Goal: Task Accomplishment & Management: Use online tool/utility

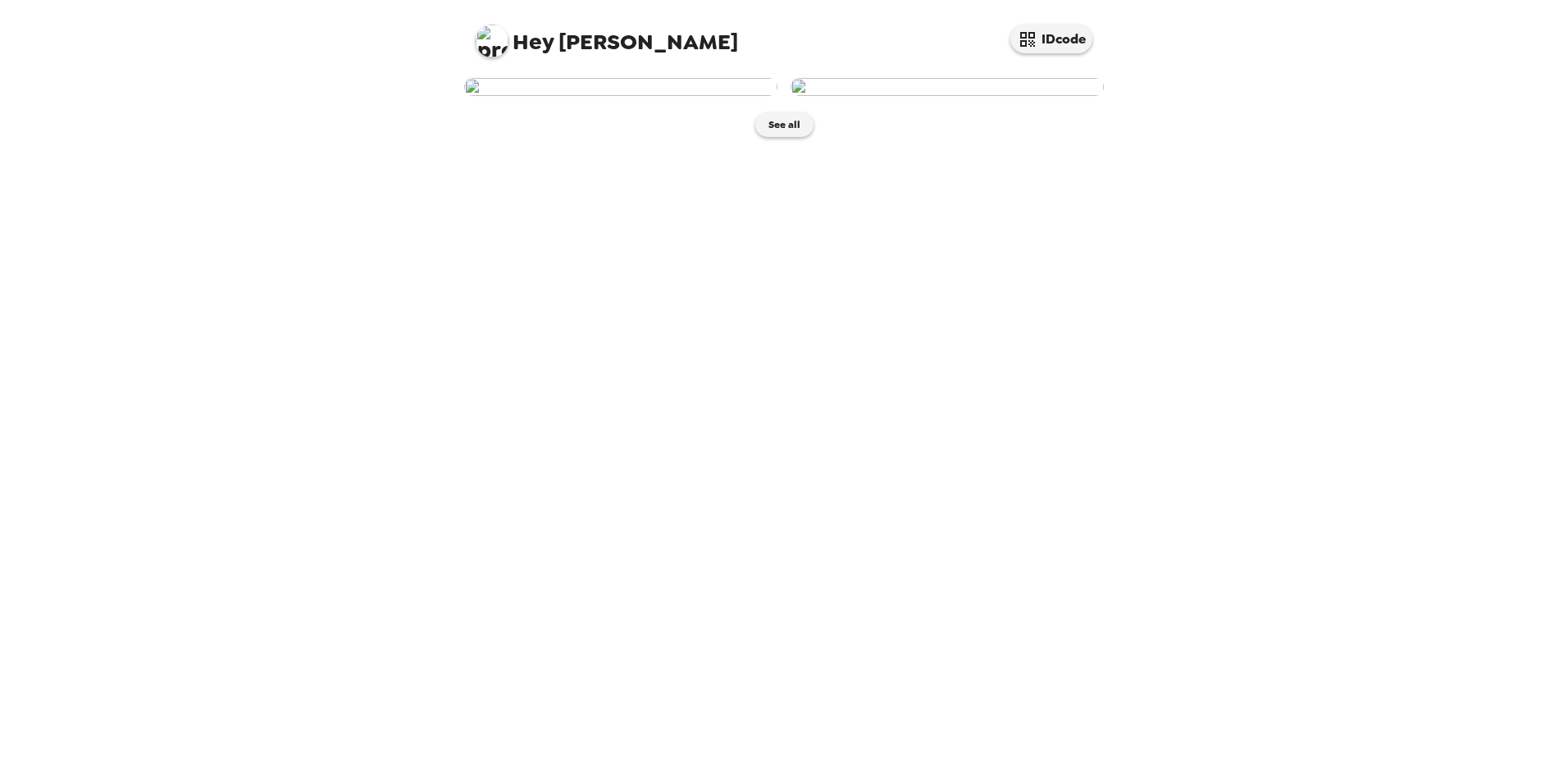
click at [620, 96] on img at bounding box center [620, 87] width 313 height 18
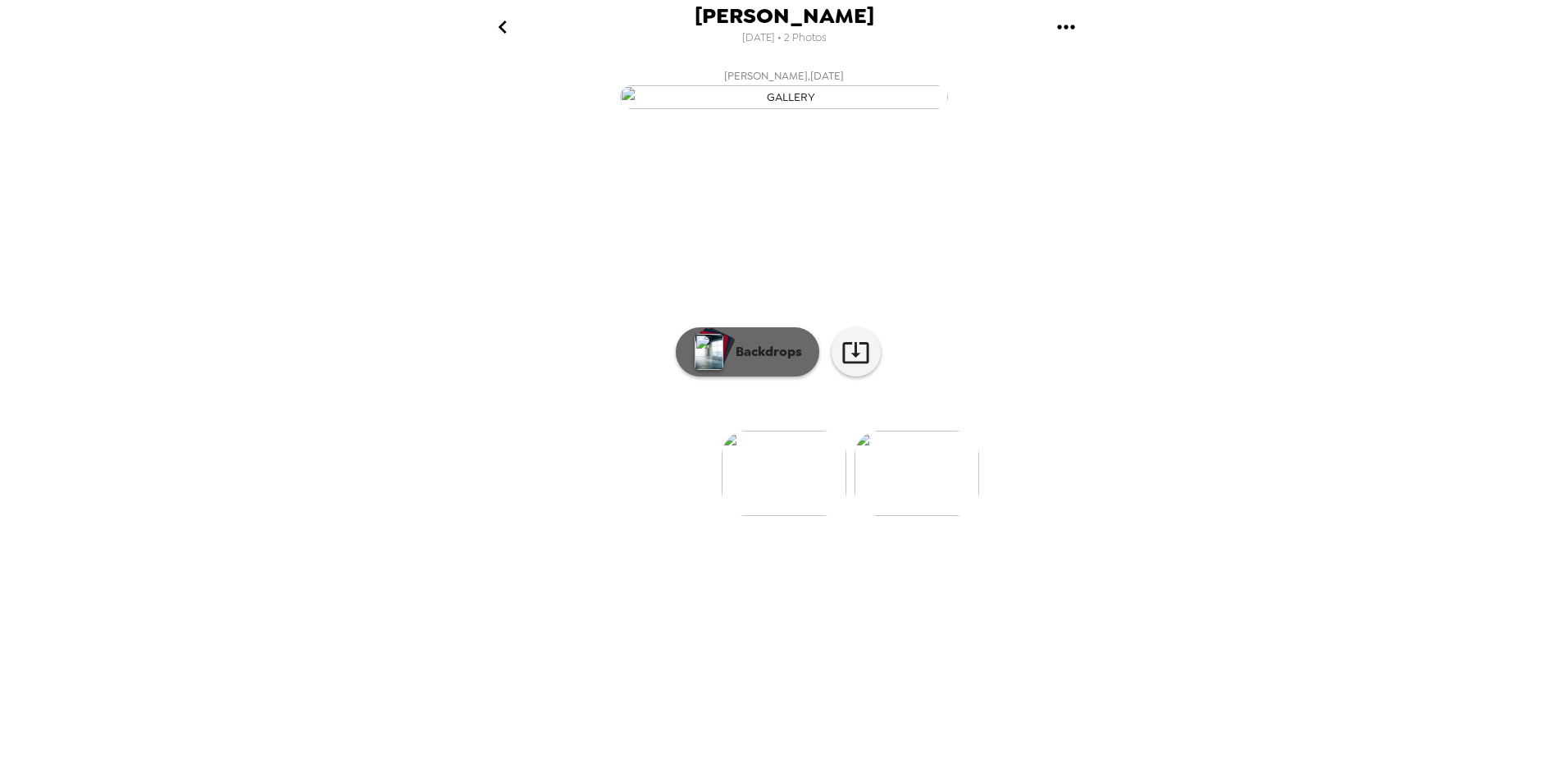
click at [756, 361] on p "Backdrops" at bounding box center [764, 352] width 74 height 20
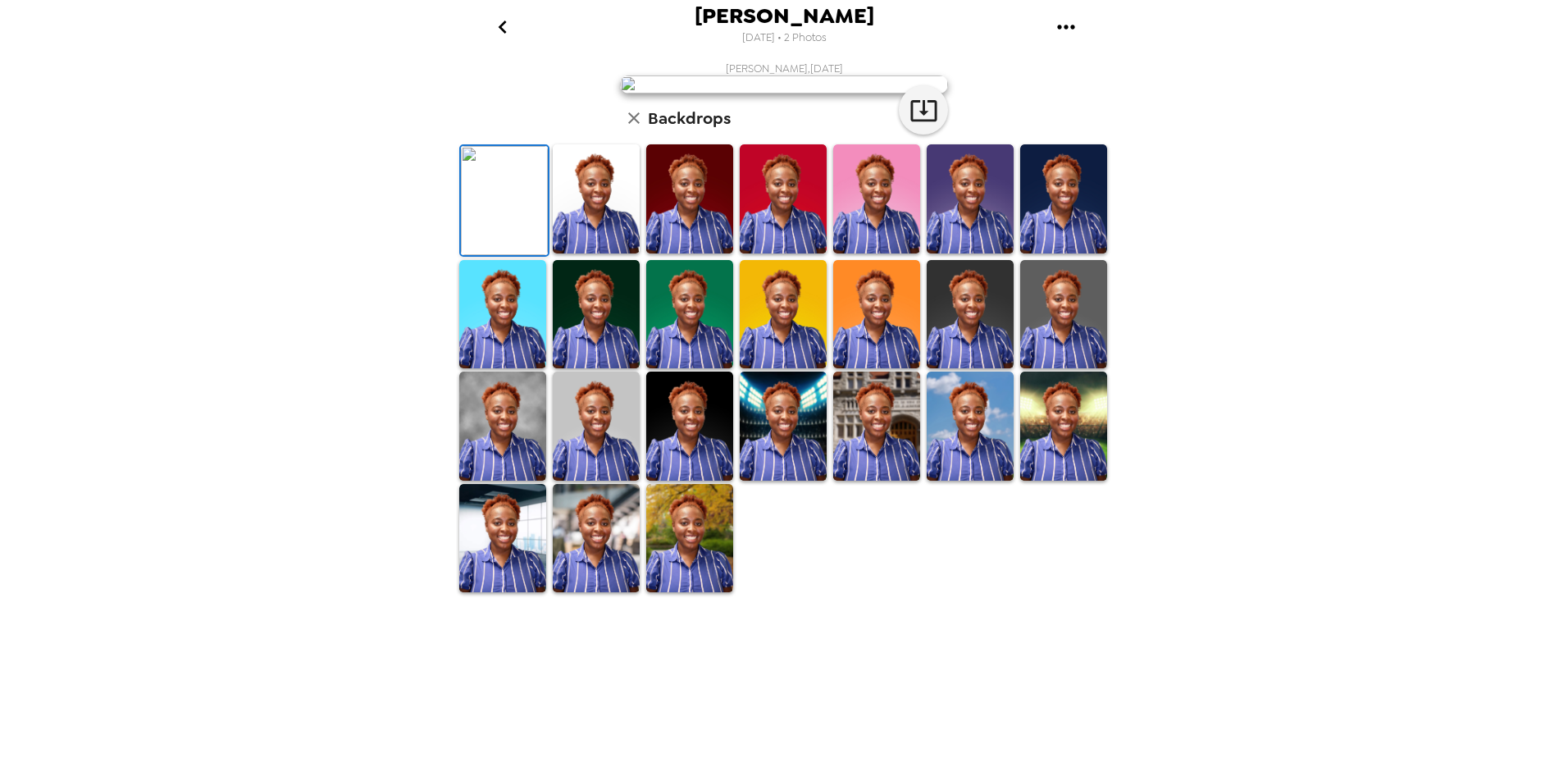
scroll to position [211, 0]
click at [586, 593] on img at bounding box center [596, 538] width 87 height 109
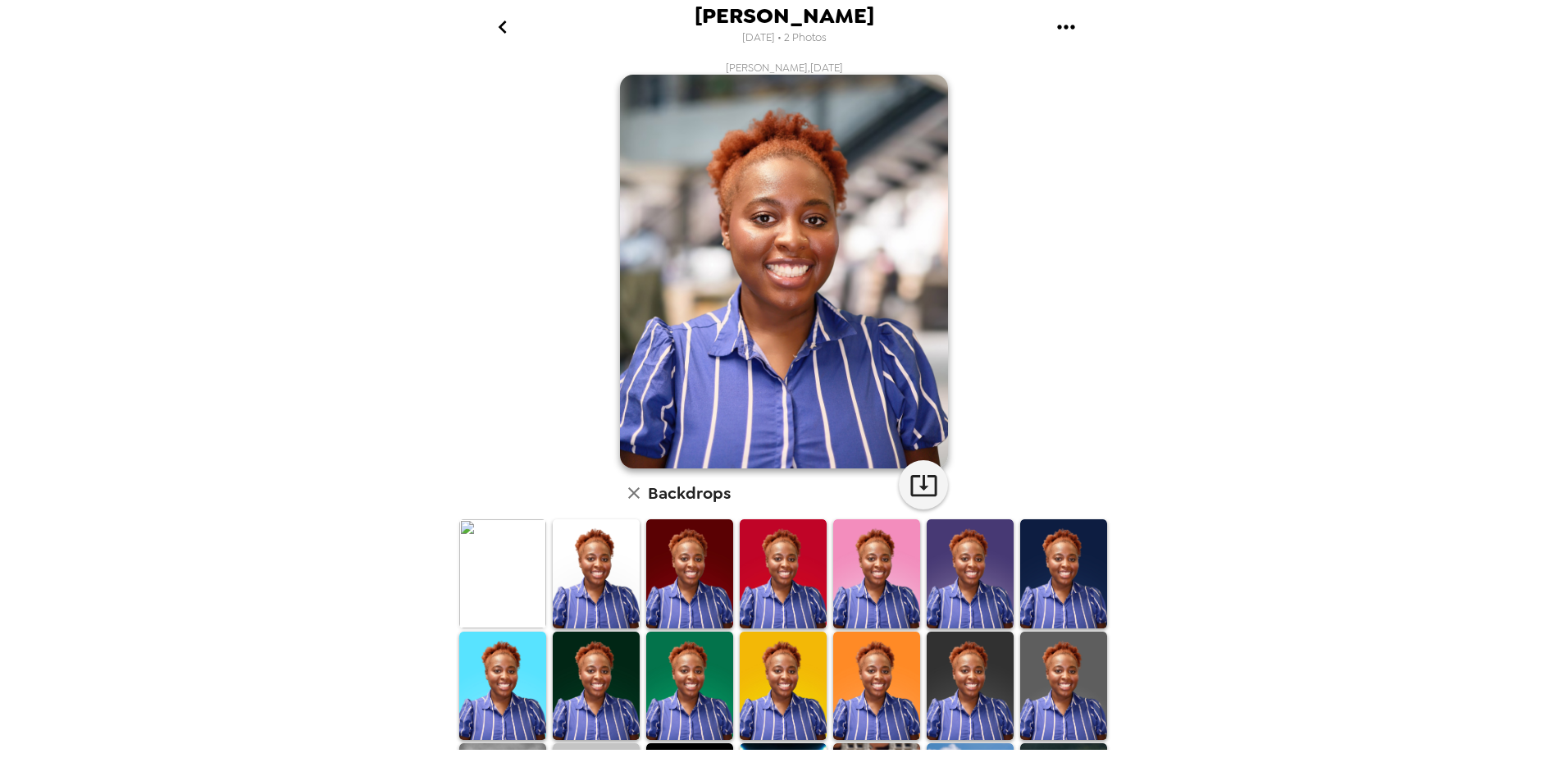
scroll to position [0, 0]
click at [932, 494] on button "button" at bounding box center [923, 485] width 49 height 49
click at [510, 30] on icon "go back" at bounding box center [502, 27] width 26 height 26
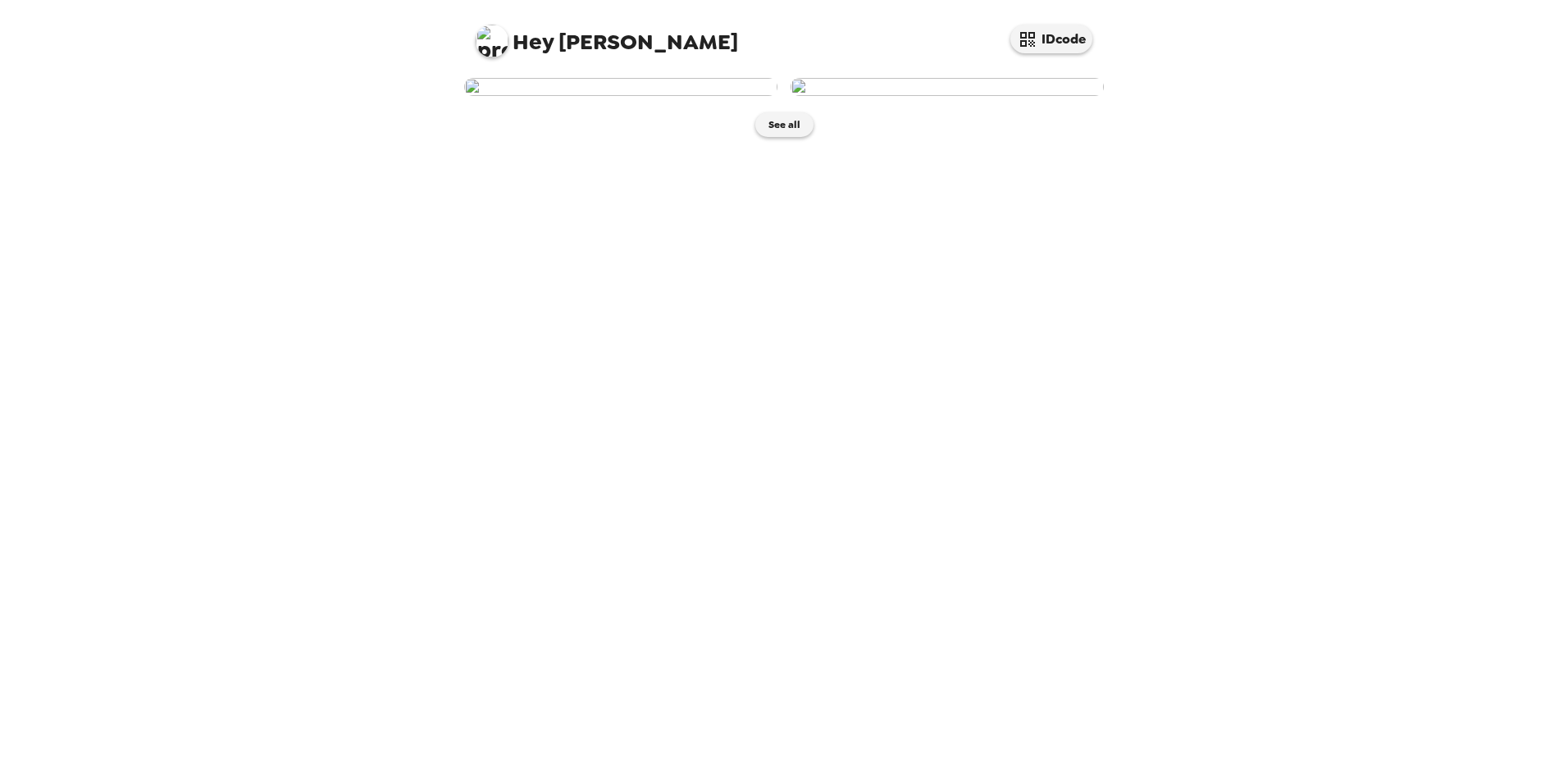
click at [975, 96] on img at bounding box center [947, 87] width 313 height 18
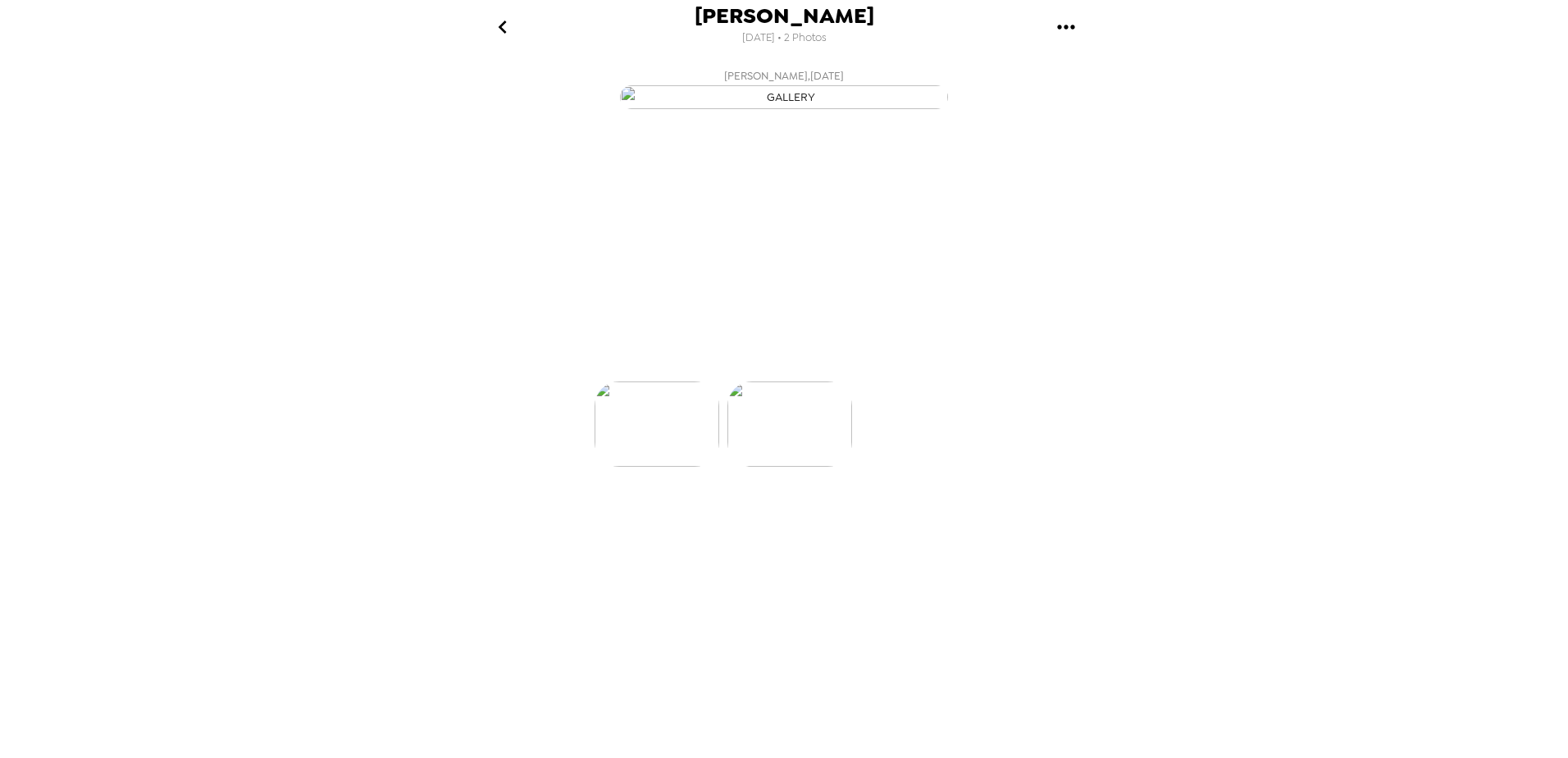
scroll to position [0, 131]
click at [786, 361] on p "Backdrops" at bounding box center [764, 352] width 74 height 20
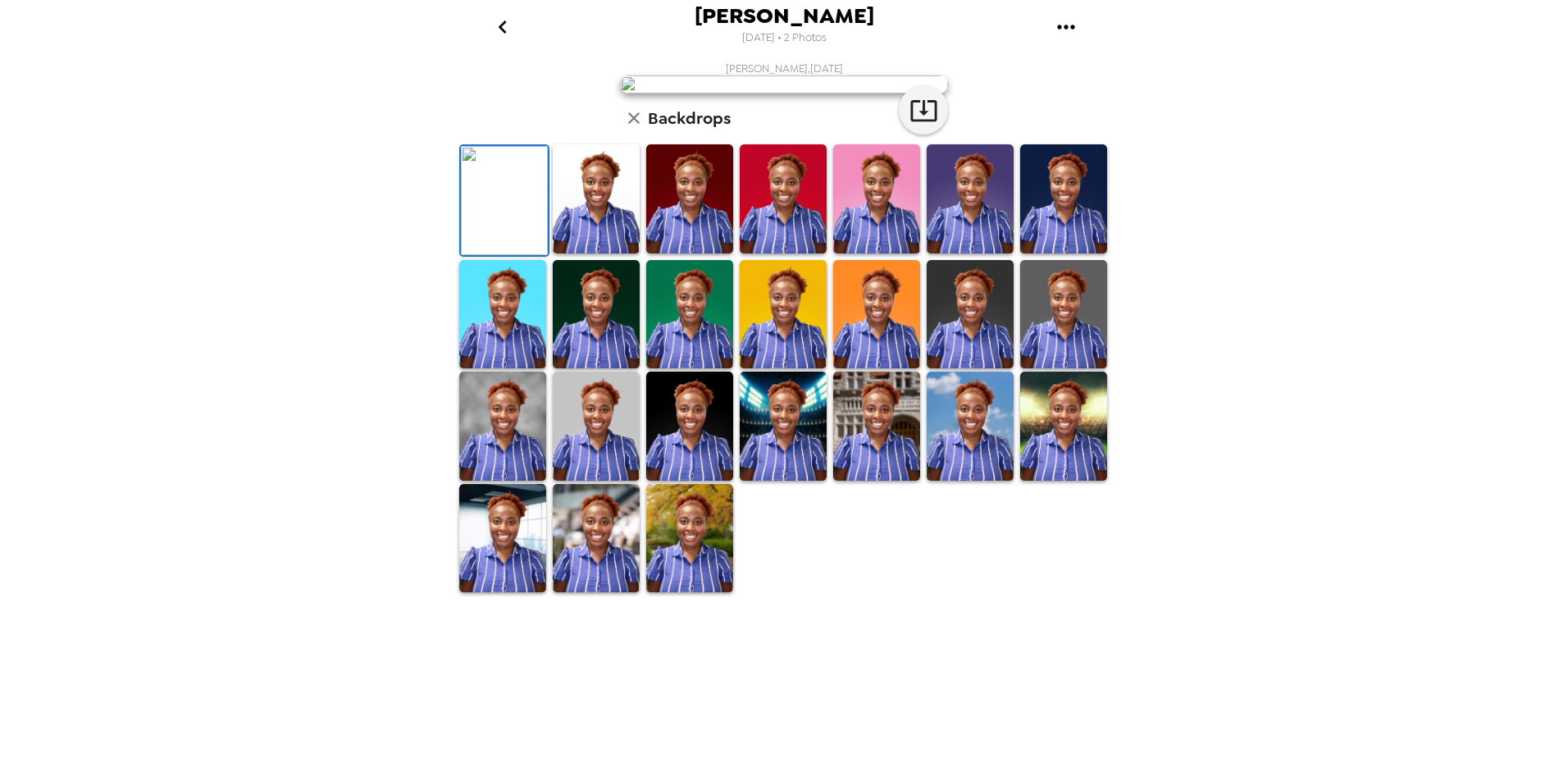
scroll to position [233, 0]
click at [515, 481] on img at bounding box center [503, 426] width 87 height 109
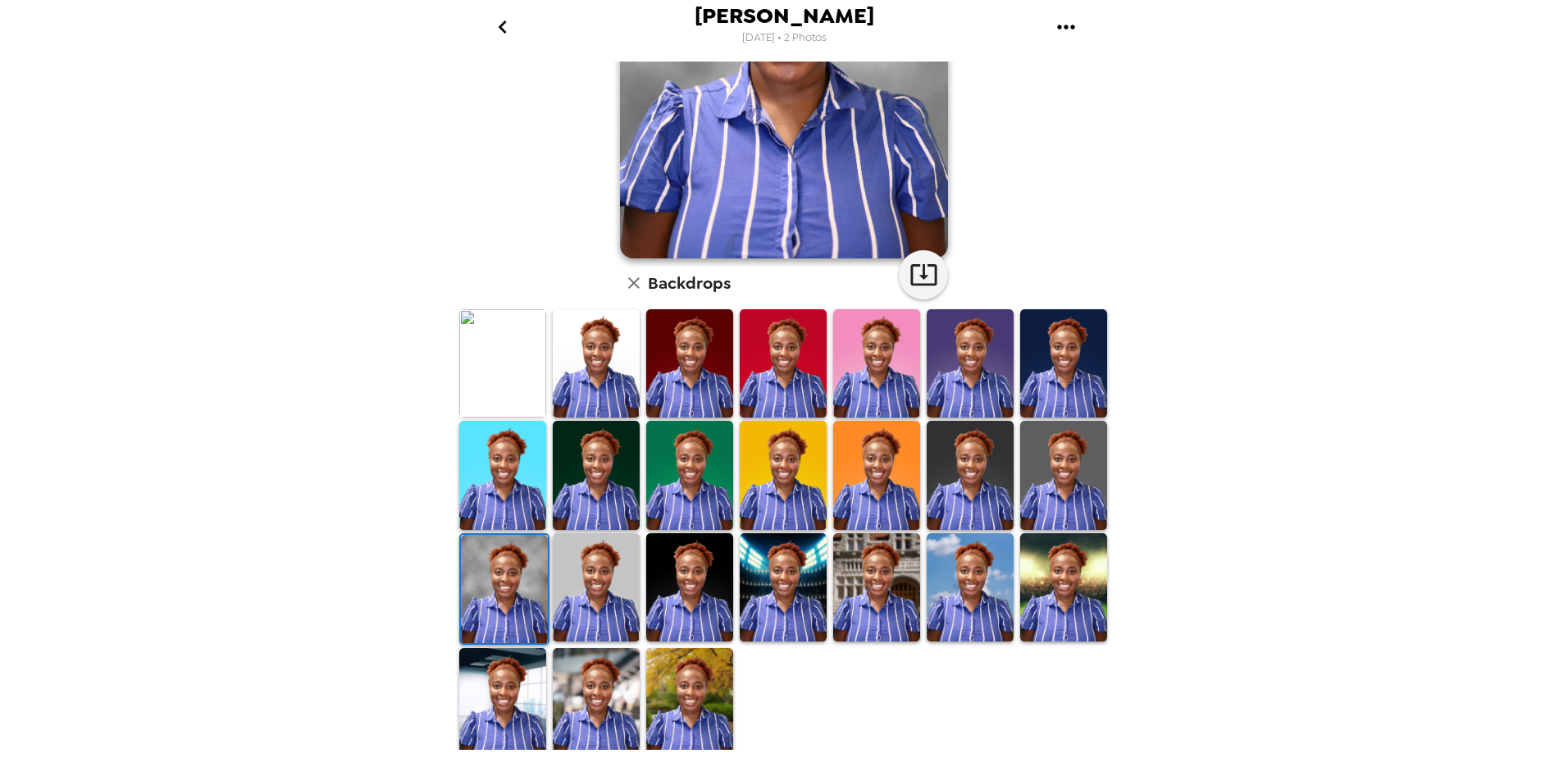
click at [517, 670] on img at bounding box center [503, 702] width 87 height 109
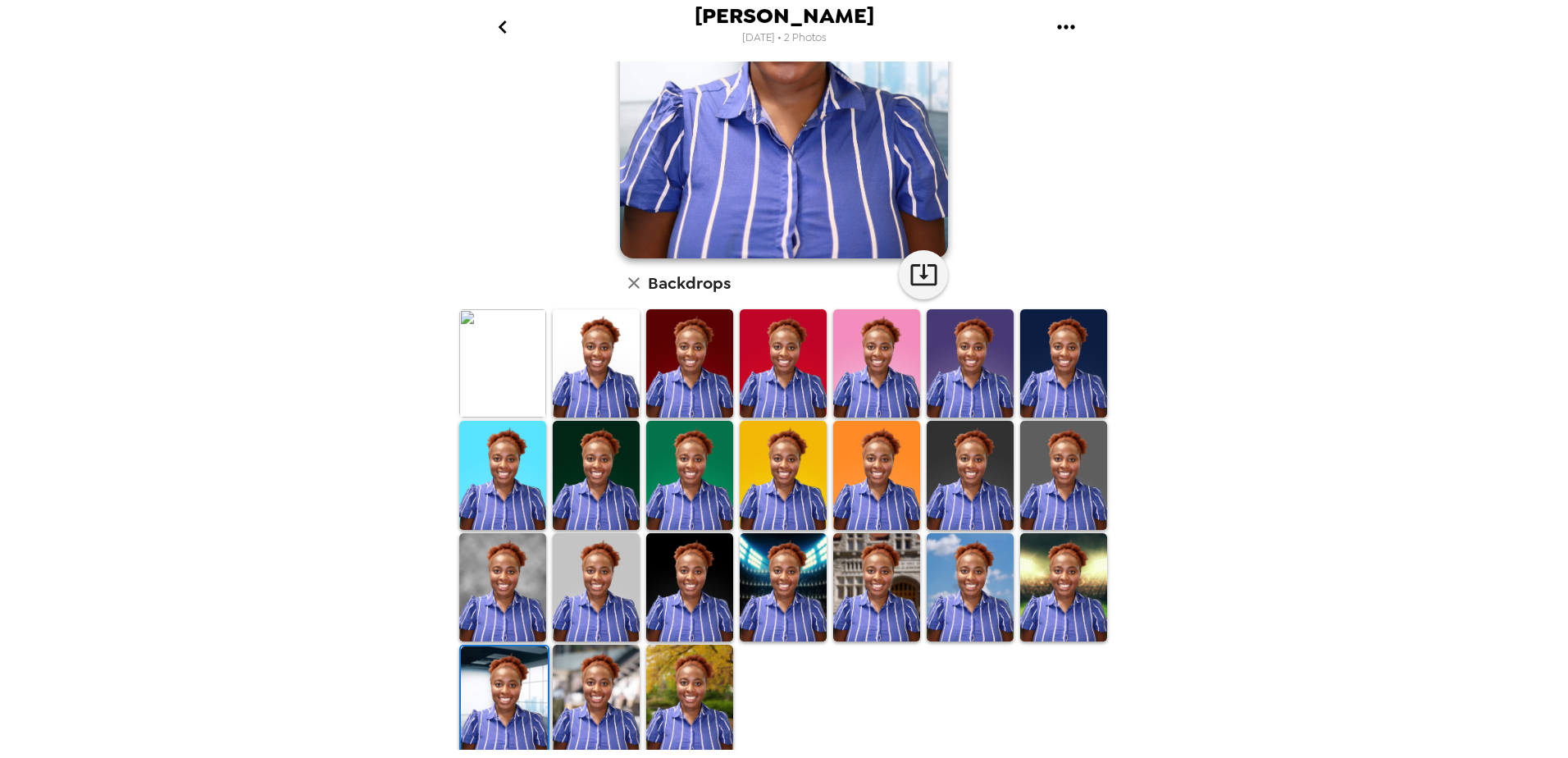
click at [614, 693] on img at bounding box center [596, 699] width 87 height 109
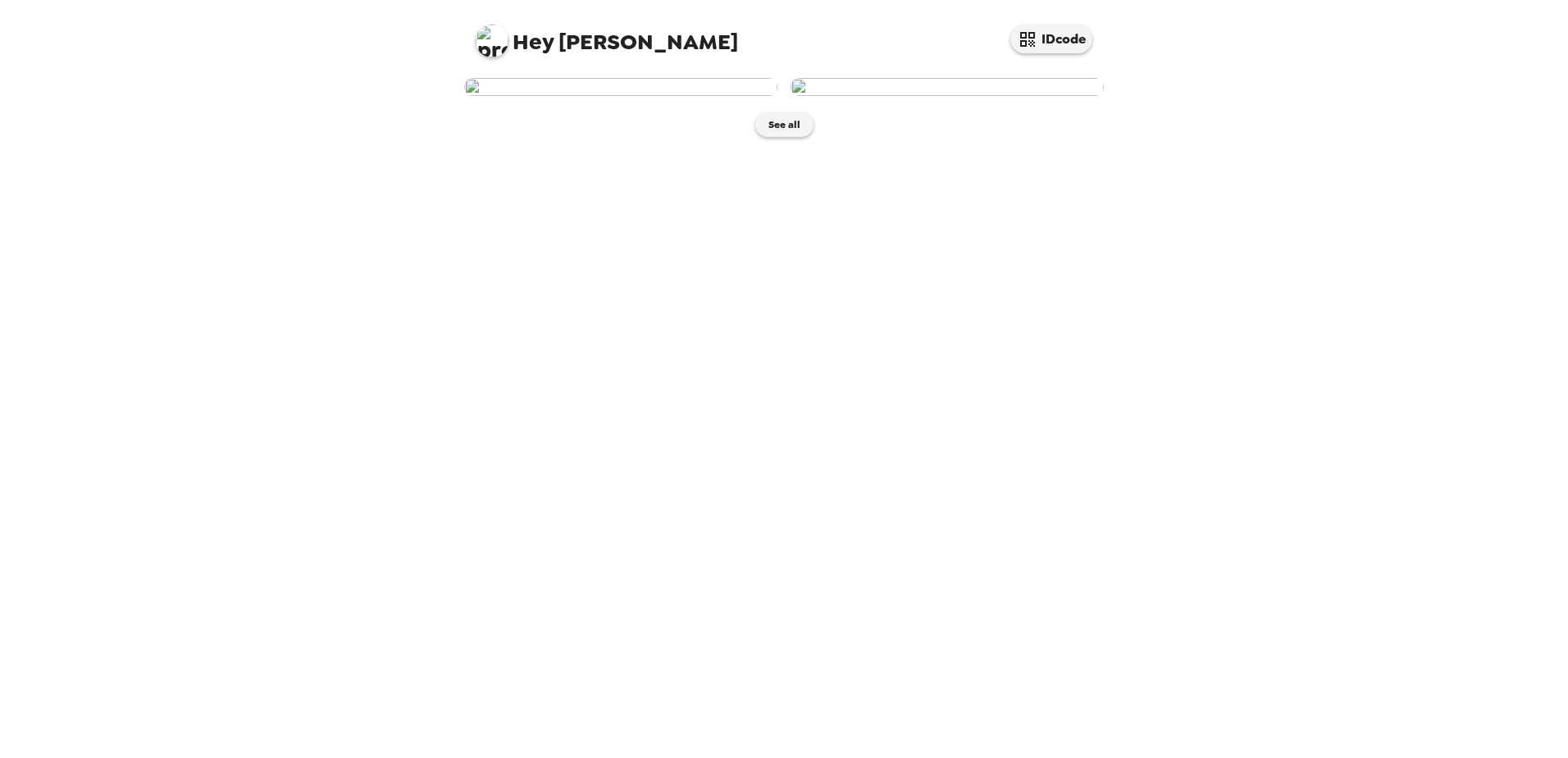
click at [963, 96] on img at bounding box center [947, 87] width 313 height 18
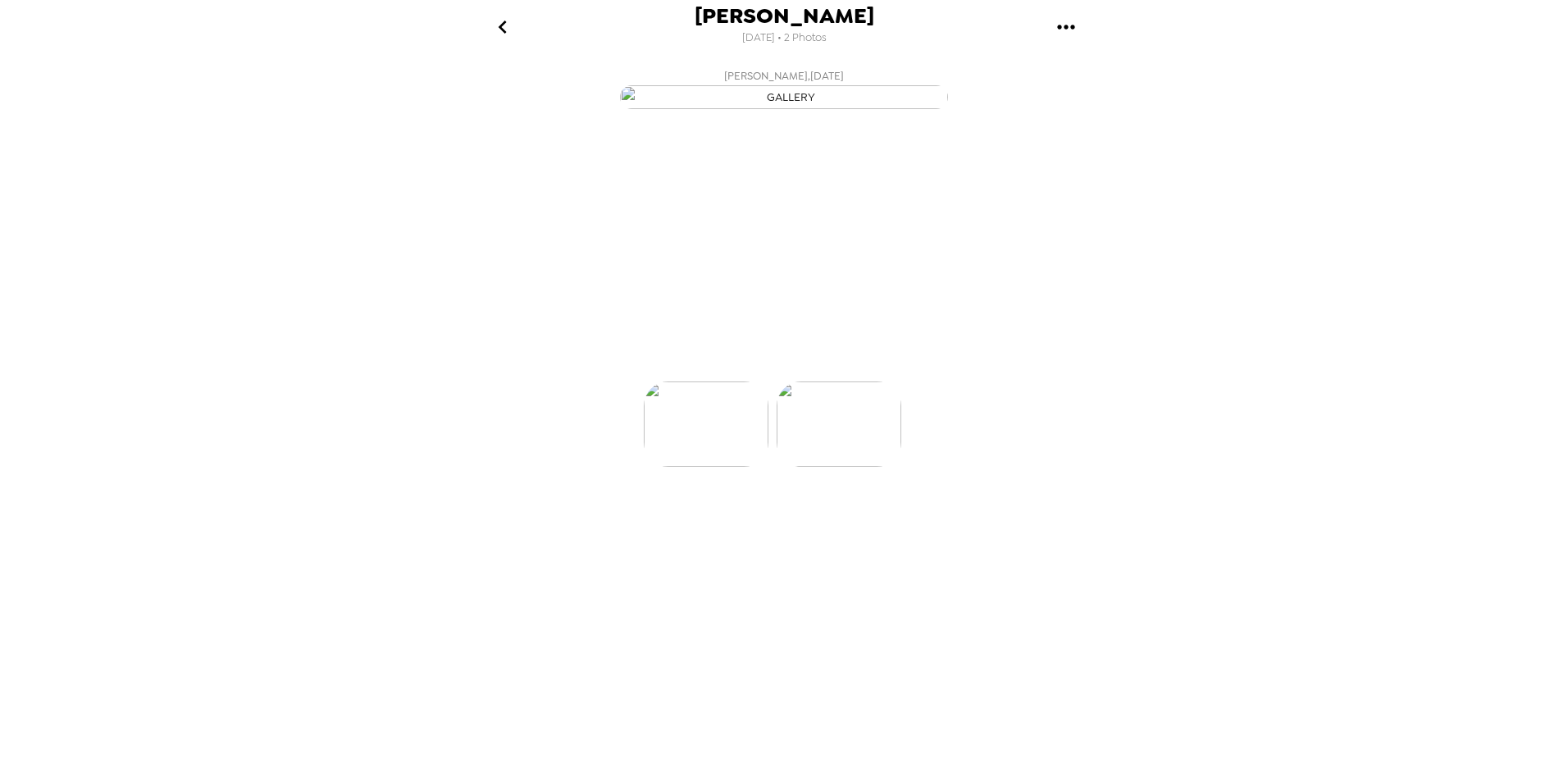
scroll to position [0, 131]
click at [736, 361] on p "Backdrops" at bounding box center [764, 352] width 74 height 20
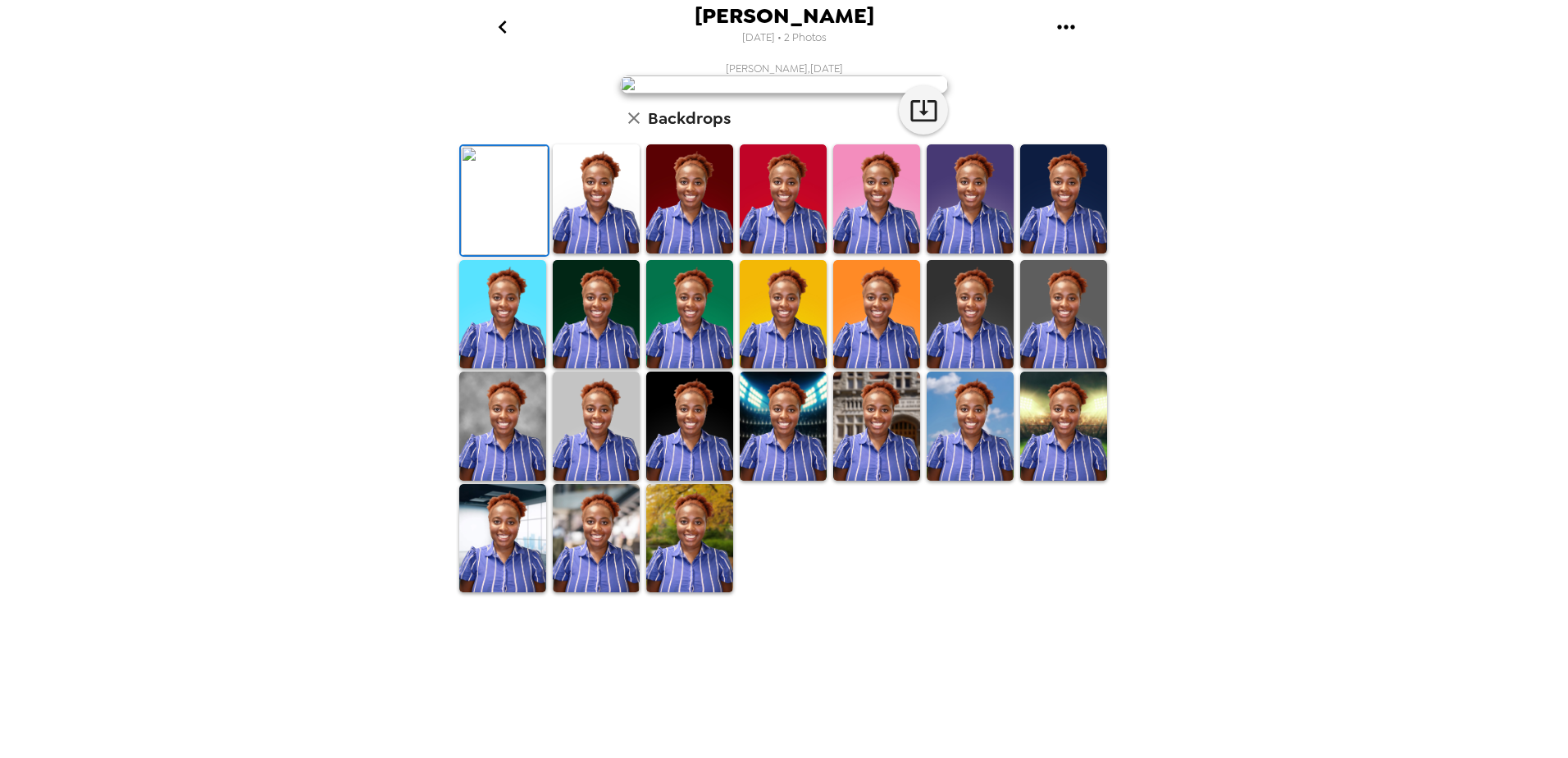
scroll to position [233, 0]
click at [614, 593] on img at bounding box center [596, 538] width 87 height 109
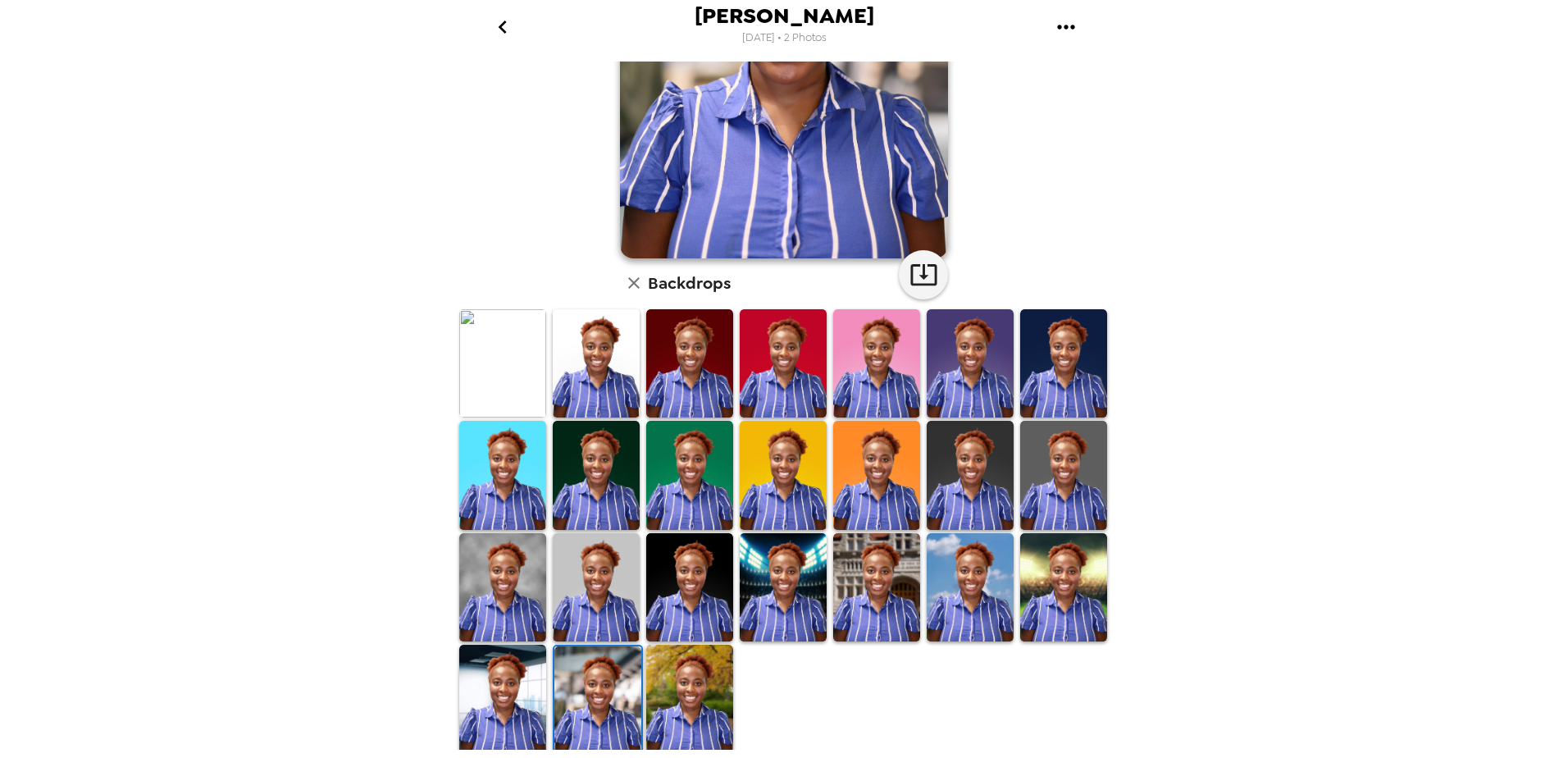
scroll to position [0, 0]
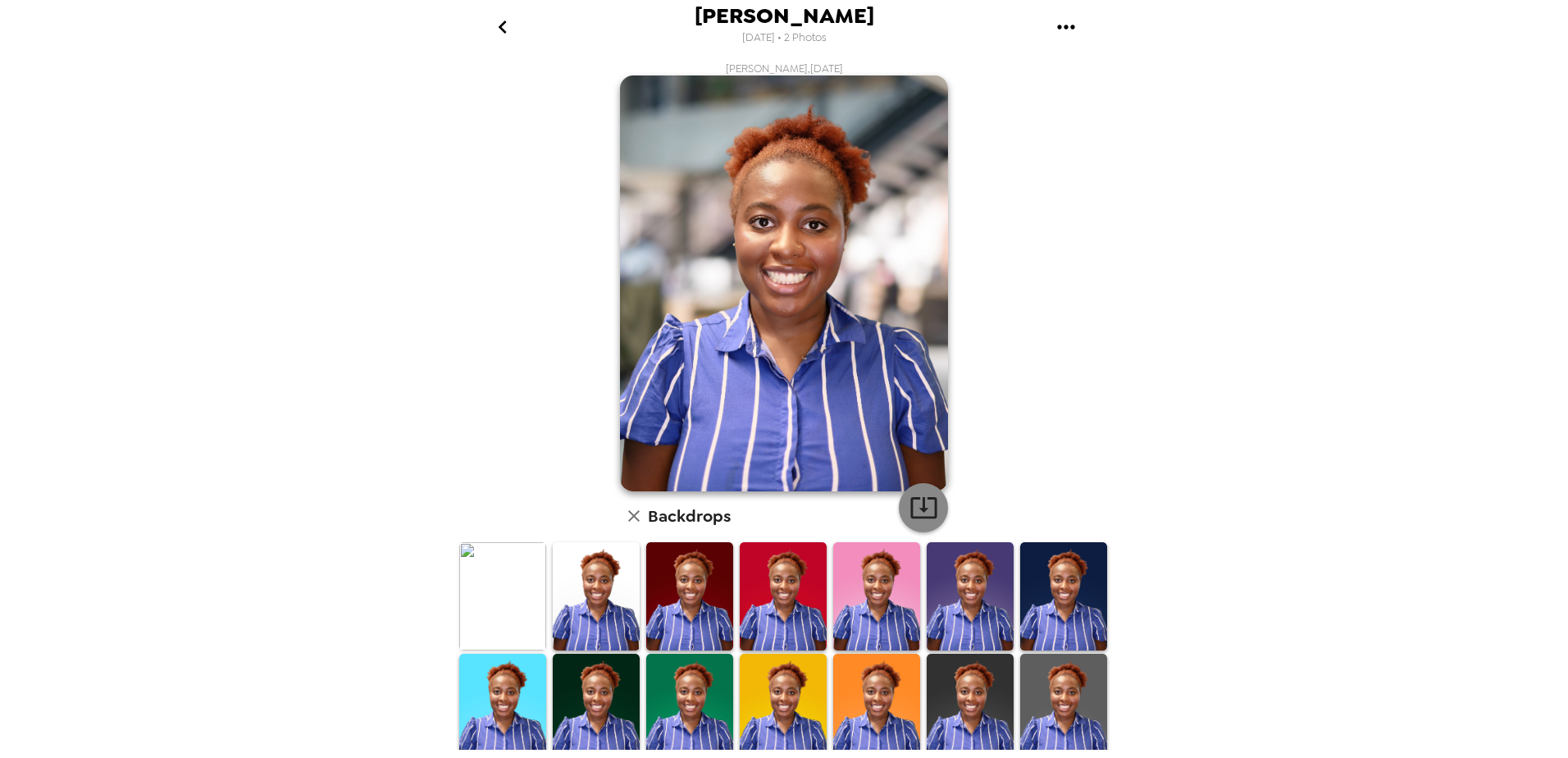
click at [909, 511] on icon "button" at bounding box center [923, 507] width 28 height 28
